Goal: Browse casually: Explore the website without a specific task or goal

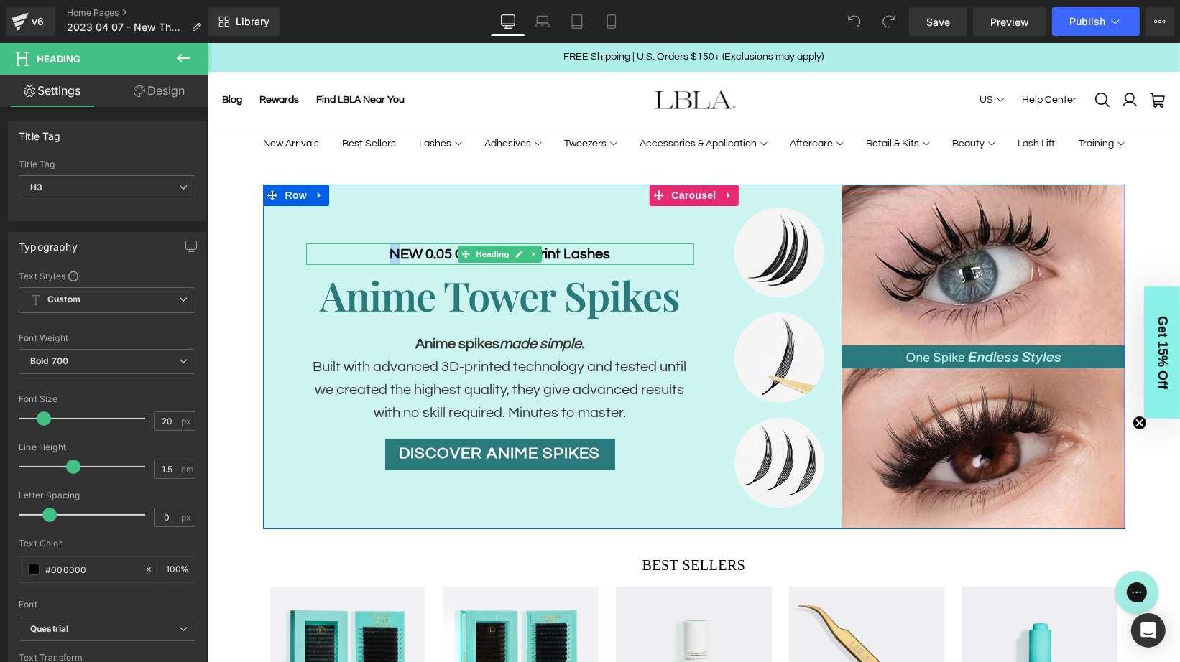
drag, startPoint x: 399, startPoint y: 254, endPoint x: 389, endPoint y: 256, distance: 11.2
click at [389, 256] on h3 "NEW 0.05 Contour 3D Print Lashes" at bounding box center [499, 254] width 388 height 22
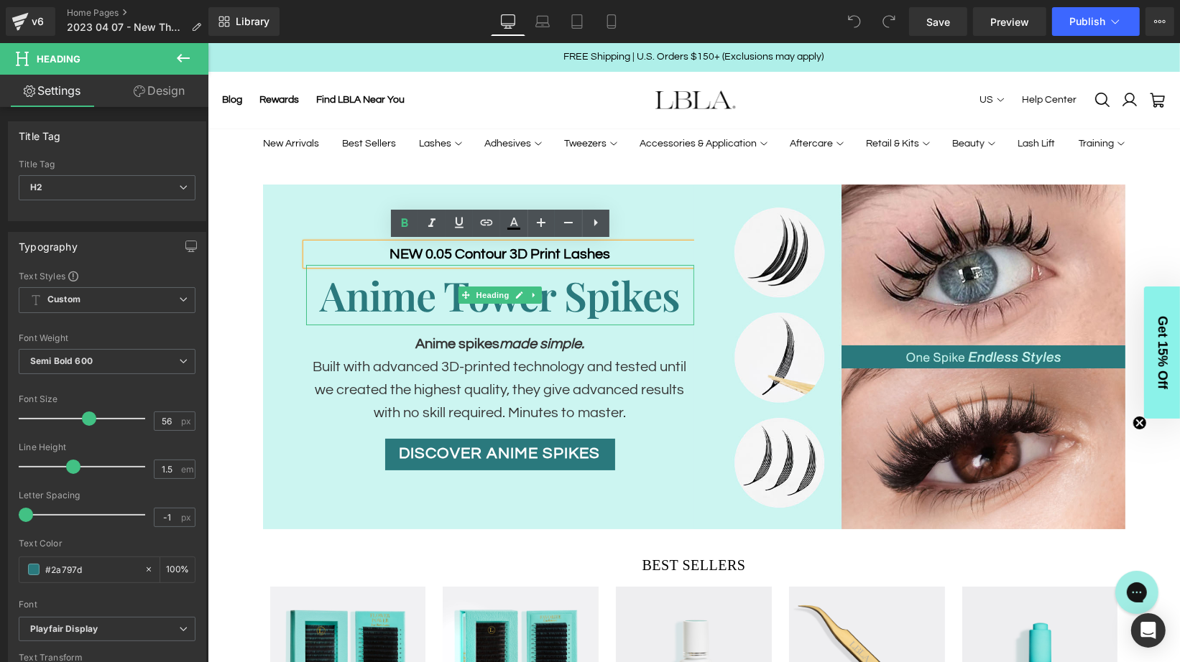
drag, startPoint x: 356, startPoint y: 298, endPoint x: 350, endPoint y: 304, distance: 8.1
click at [350, 304] on h2 "Anime Tower Spikes" at bounding box center [499, 294] width 388 height 60
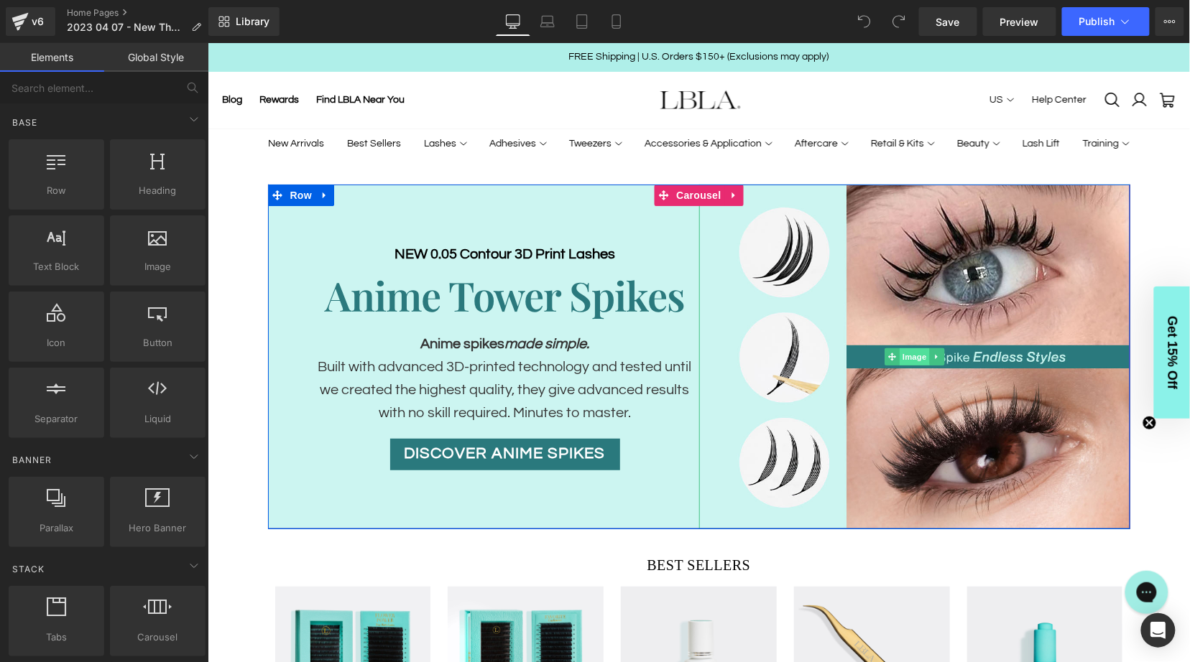
click at [912, 358] on span "Image" at bounding box center [914, 356] width 30 height 17
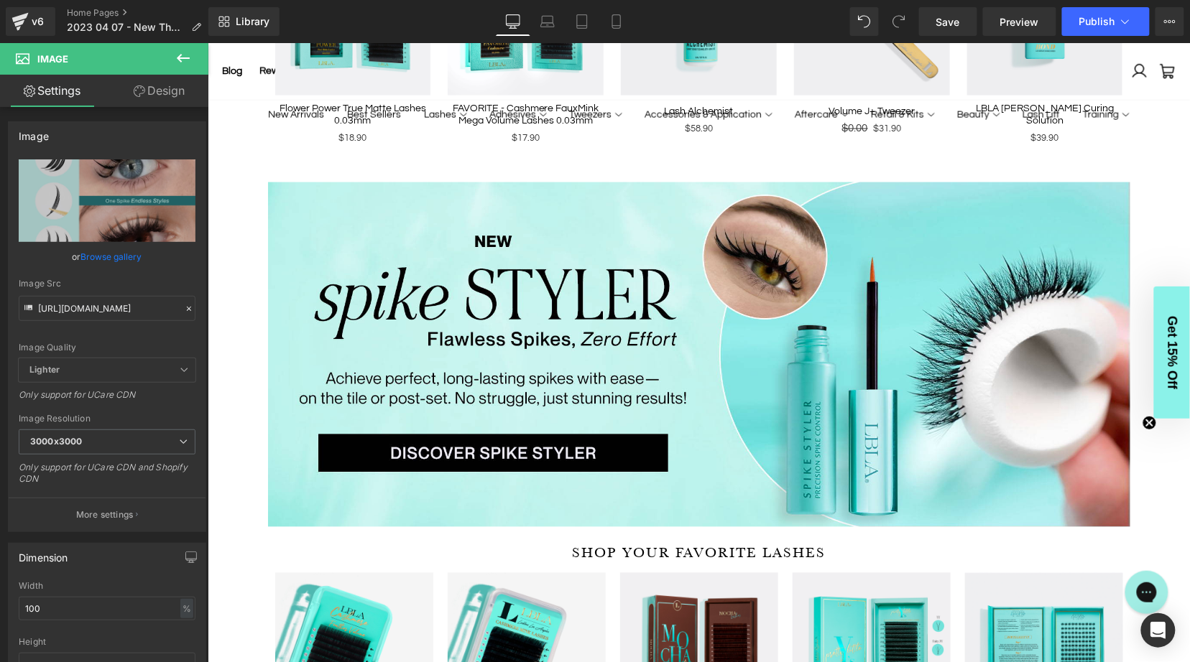
scroll to position [640, 0]
